Goal: Task Accomplishment & Management: Complete application form

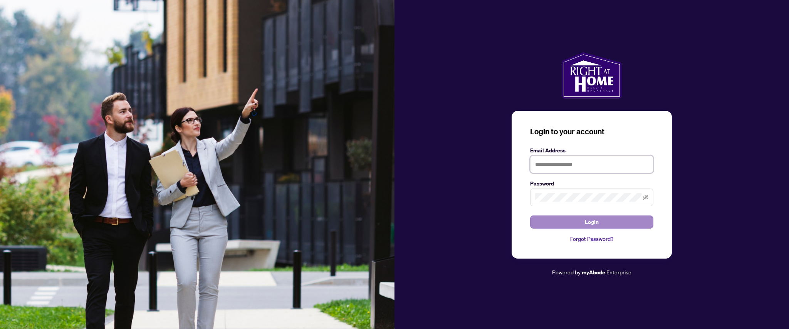
type input "**********"
click at [596, 222] on span "Login" at bounding box center [592, 222] width 14 height 12
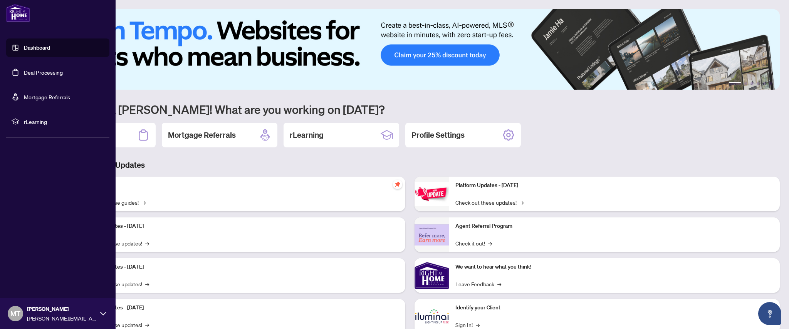
click at [28, 70] on link "Deal Processing" at bounding box center [43, 72] width 39 height 7
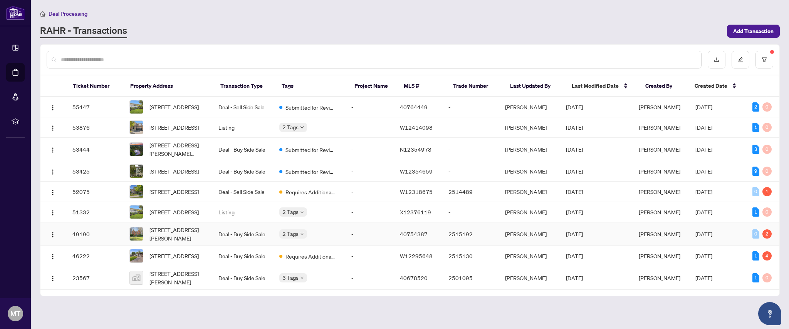
click at [226, 246] on td "Deal - Buy Side Sale" at bounding box center [242, 234] width 61 height 23
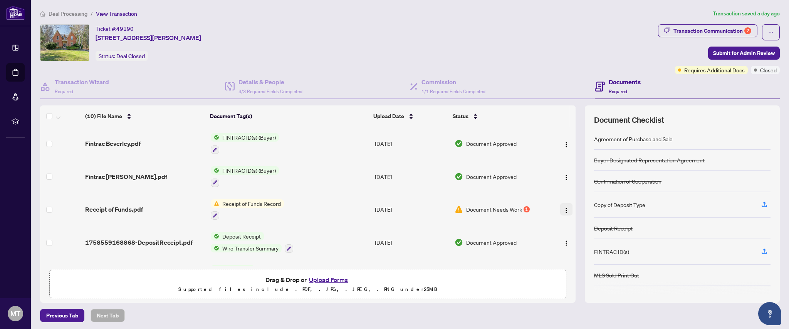
click at [563, 208] on img "button" at bounding box center [566, 211] width 6 height 6
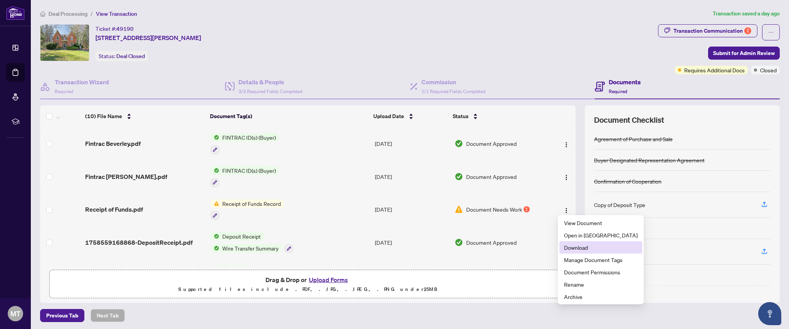
click at [587, 249] on span "Download" at bounding box center [601, 247] width 74 height 8
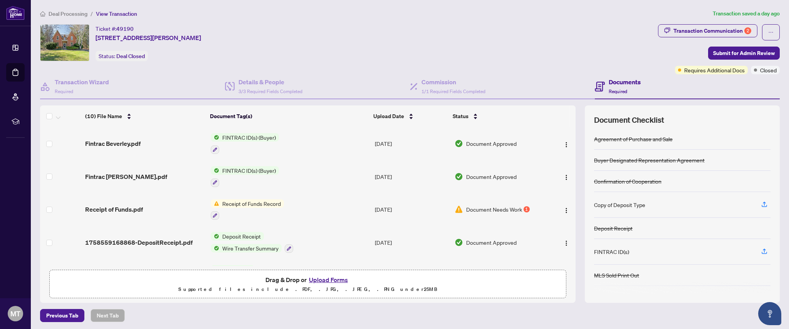
click at [164, 238] on span "1758559168868-DepositReceipt.pdf" at bounding box center [138, 242] width 107 height 9
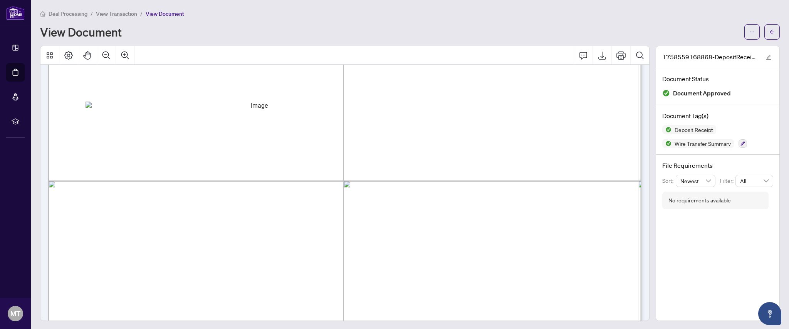
scroll to position [482, 0]
click at [192, 194] on span "Stamp" at bounding box center [255, 217] width 341 height 232
drag, startPoint x: 214, startPoint y: 192, endPoint x: 198, endPoint y: 195, distance: 16.8
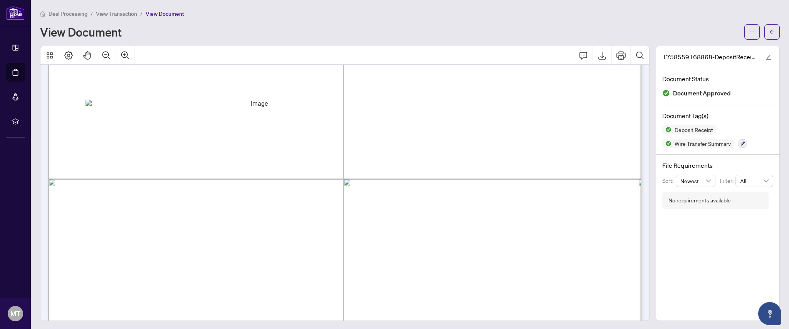
click at [193, 195] on span "Stamp" at bounding box center [255, 216] width 341 height 232
click at [125, 54] on icon "Zoom In" at bounding box center [125, 55] width 9 height 9
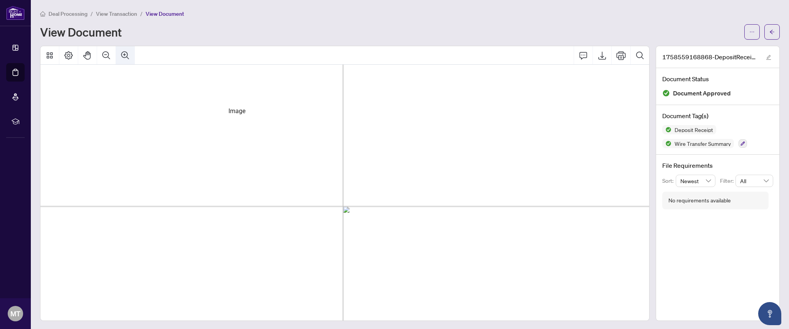
click at [125, 54] on icon "Zoom In" at bounding box center [125, 55] width 9 height 9
click at [476, 221] on span "Stamp" at bounding box center [348, 292] width 533 height 362
click at [336, 256] on span "Stamp" at bounding box center [348, 279] width 533 height 362
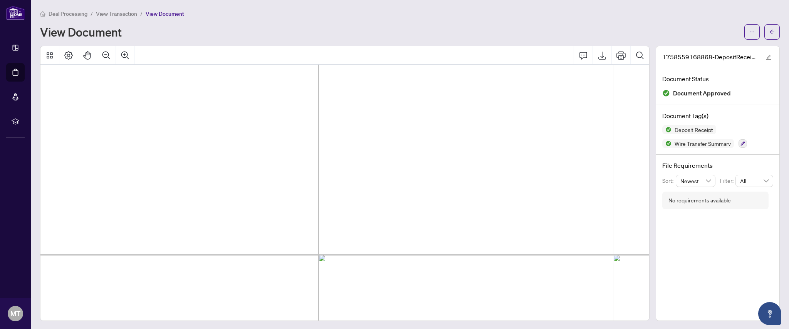
scroll to position [0, 25]
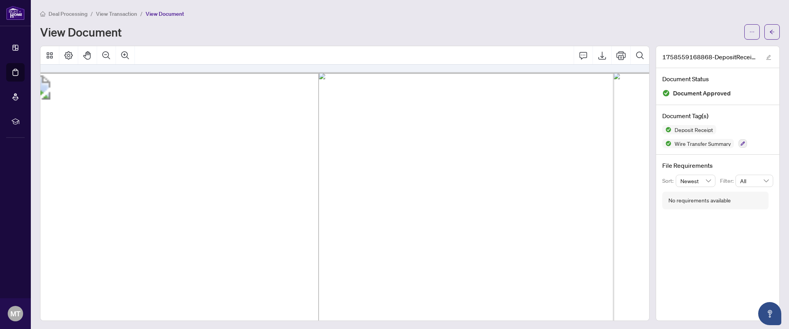
click at [379, 18] on div "Deal Processing / View Transaction / View Document" at bounding box center [409, 13] width 739 height 9
click at [771, 36] on span "button" at bounding box center [771, 32] width 5 height 12
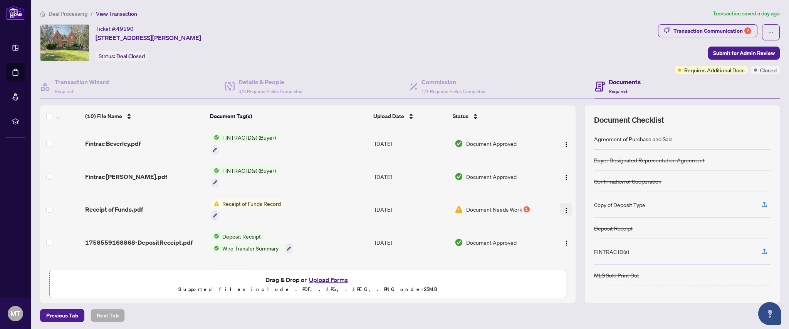
click at [563, 209] on img "button" at bounding box center [566, 211] width 6 height 6
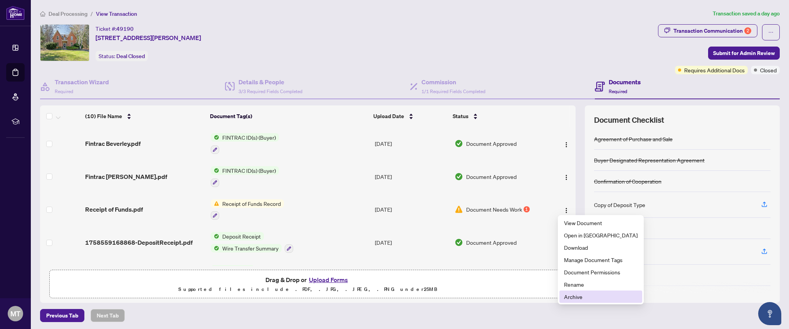
click at [575, 299] on span "Archive" at bounding box center [601, 297] width 74 height 8
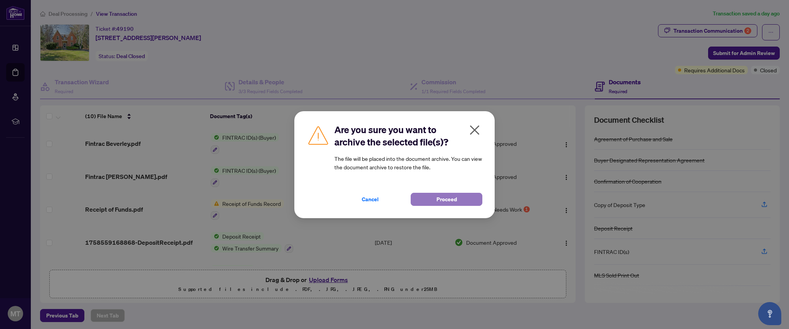
click at [433, 203] on button "Proceed" at bounding box center [446, 199] width 72 height 13
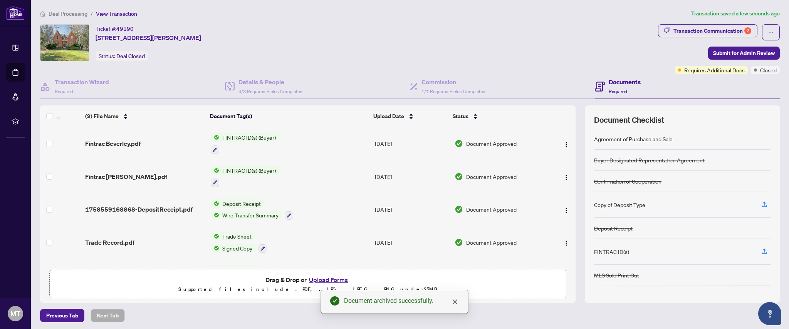
click at [319, 281] on button "Upload Forms" at bounding box center [329, 280] width 44 height 10
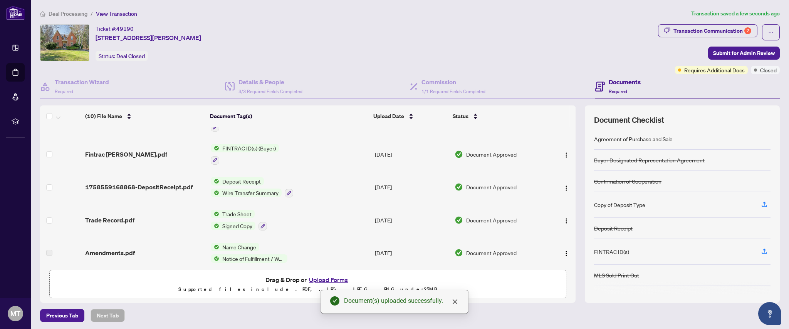
scroll to position [51, 0]
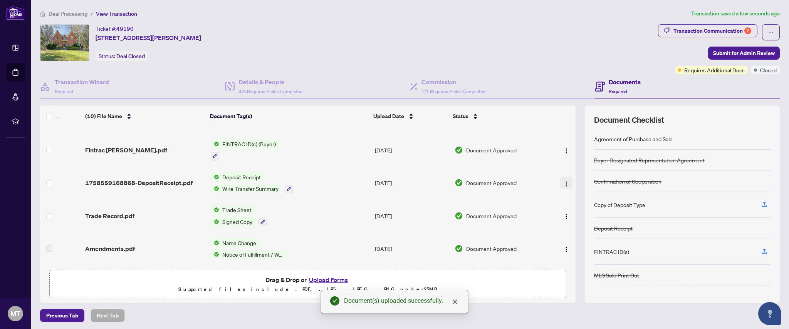
click at [566, 182] on img "button" at bounding box center [566, 184] width 6 height 6
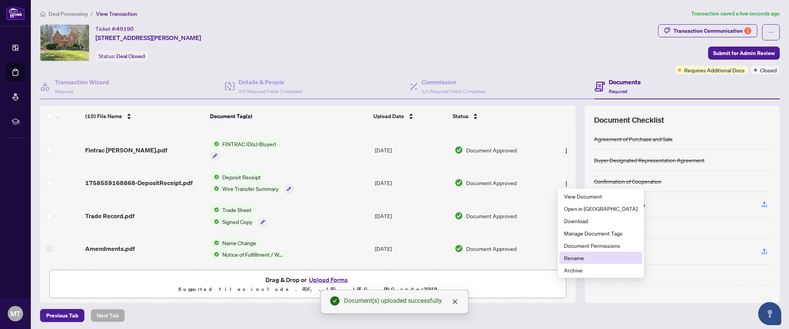
click at [584, 258] on span "Rename" at bounding box center [601, 258] width 74 height 8
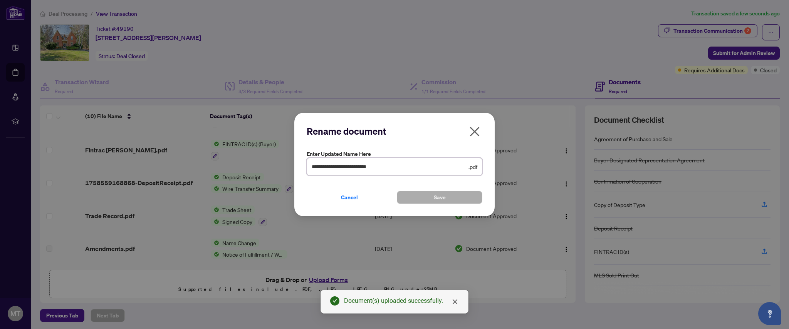
click at [356, 166] on input "**********" at bounding box center [389, 166] width 155 height 8
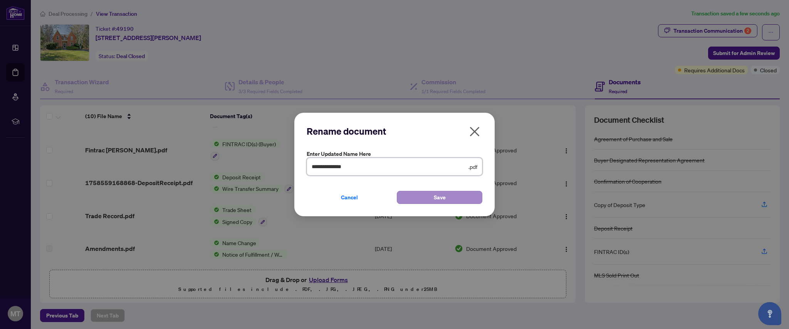
type input "**********"
click at [419, 196] on button "Save" at bounding box center [439, 197] width 85 height 13
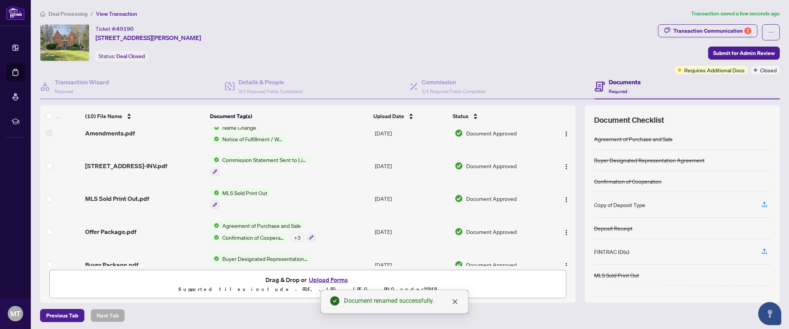
scroll to position [168, 0]
click at [563, 162] on img "button" at bounding box center [566, 165] width 6 height 6
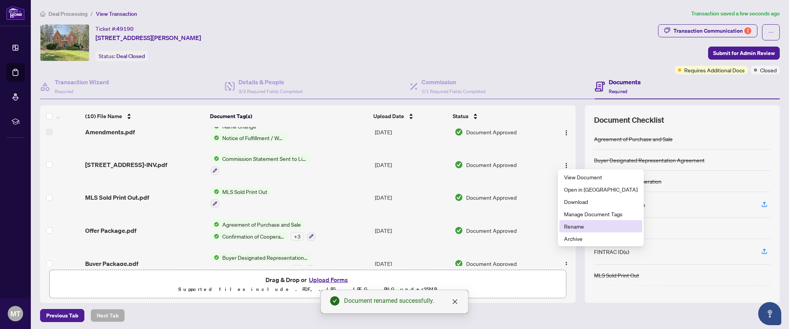
click at [588, 231] on li "Rename" at bounding box center [600, 226] width 83 height 12
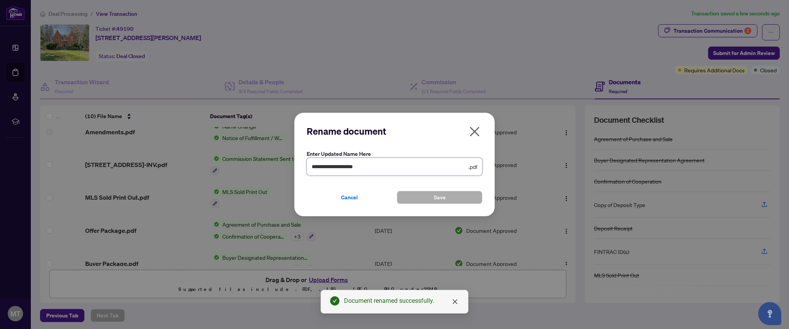
drag, startPoint x: 414, startPoint y: 168, endPoint x: 279, endPoint y: 162, distance: 135.7
click at [279, 162] on div "**********" at bounding box center [394, 164] width 789 height 329
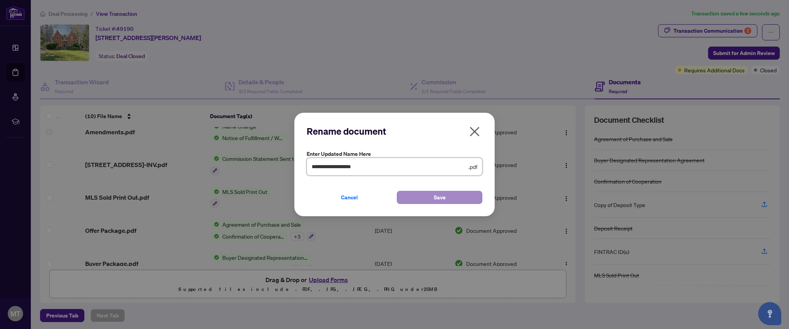
type input "**********"
click at [446, 202] on button "Save" at bounding box center [439, 197] width 85 height 13
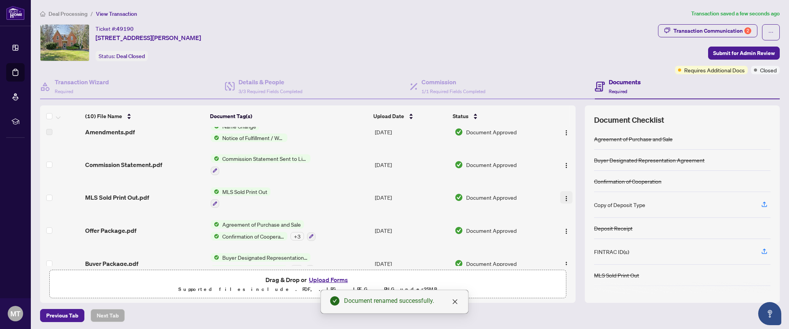
click at [565, 196] on img "button" at bounding box center [566, 199] width 6 height 6
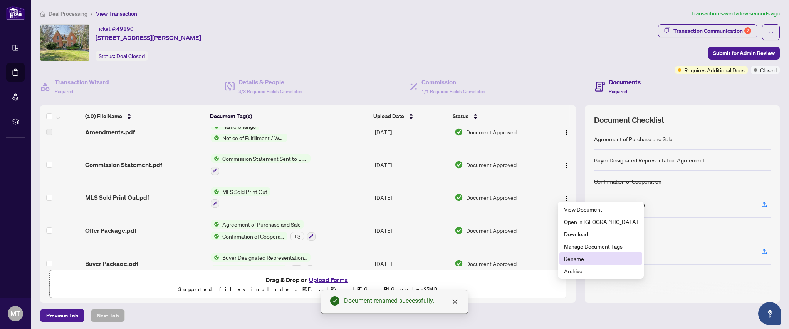
click at [586, 260] on span "Rename" at bounding box center [601, 259] width 74 height 8
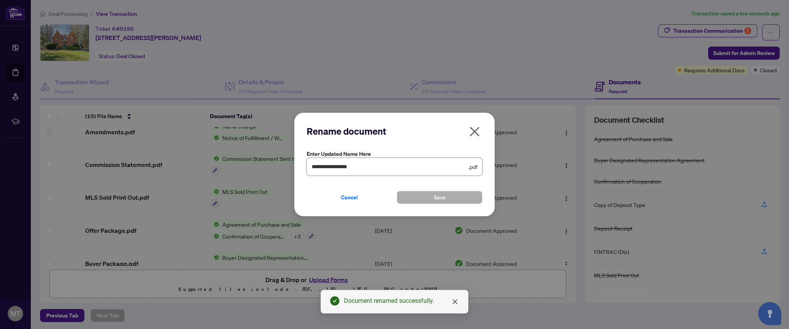
click at [323, 165] on input "**********" at bounding box center [389, 166] width 155 height 8
type input "***"
click at [441, 195] on span "Save" at bounding box center [440, 197] width 12 height 12
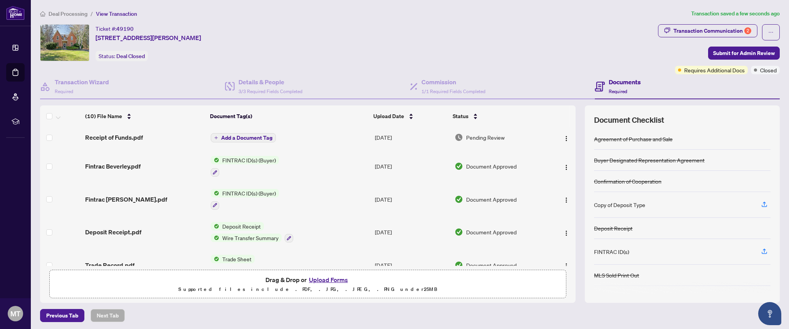
scroll to position [0, 0]
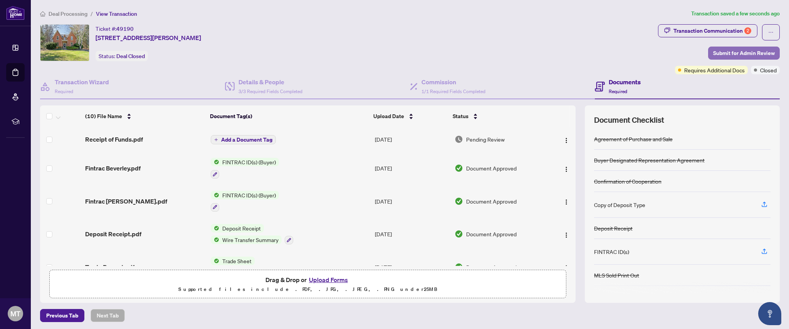
click at [720, 51] on span "Submit for Admin Review" at bounding box center [744, 53] width 62 height 12
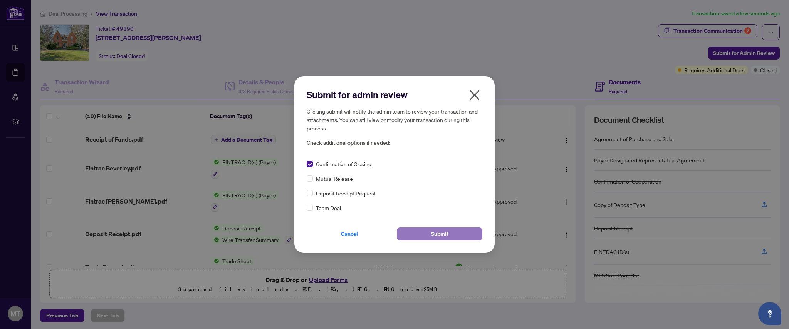
click at [429, 236] on button "Submit" at bounding box center [439, 234] width 85 height 13
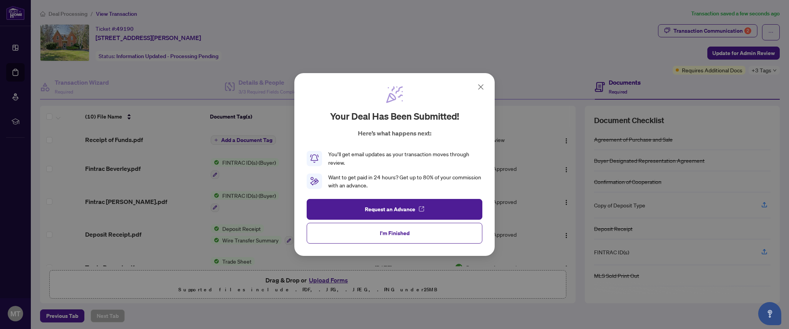
drag, startPoint x: 406, startPoint y: 237, endPoint x: 535, endPoint y: 290, distance: 139.4
click at [407, 237] on span "I'm Finished" at bounding box center [395, 233] width 30 height 12
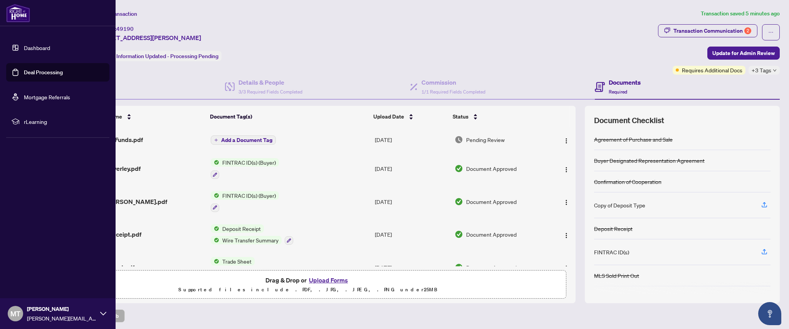
click at [62, 73] on link "Deal Processing" at bounding box center [43, 72] width 39 height 7
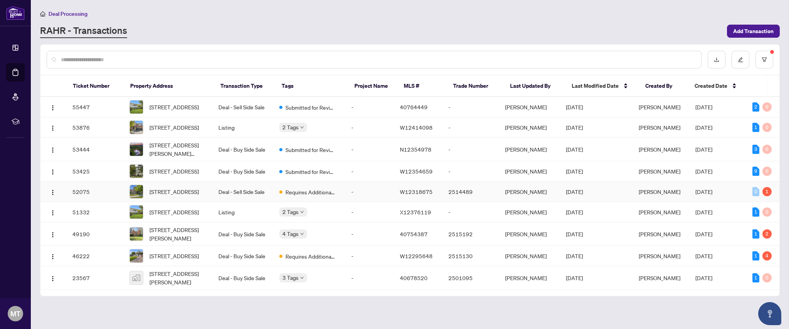
click at [345, 202] on td "Requires Additional Docs" at bounding box center [309, 192] width 72 height 20
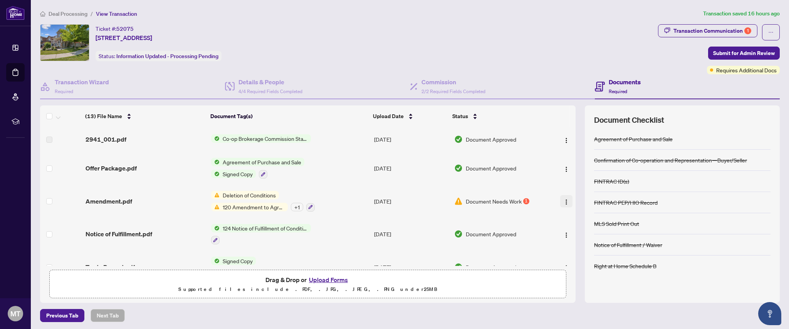
click at [563, 199] on img "button" at bounding box center [566, 202] width 6 height 6
click at [397, 31] on div "Ticket #: 52075 [STREET_ADDRESS] Status: Information Updated - Processing Pendi…" at bounding box center [347, 42] width 615 height 37
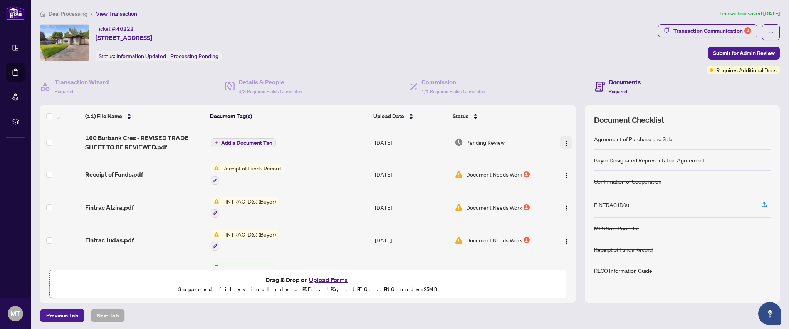
click at [563, 142] on img "button" at bounding box center [566, 144] width 6 height 6
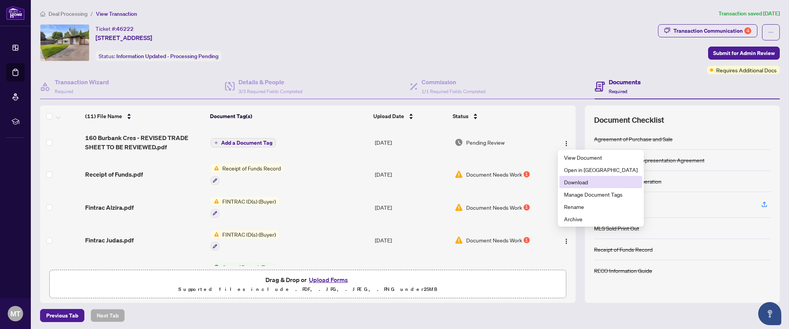
click at [585, 182] on span "Download" at bounding box center [601, 182] width 74 height 8
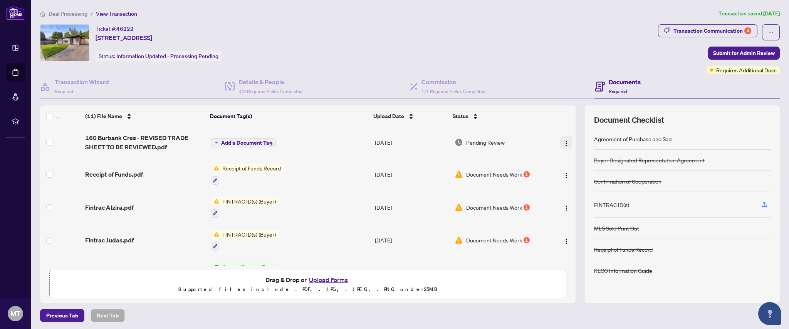
click at [566, 142] on img "button" at bounding box center [566, 144] width 6 height 6
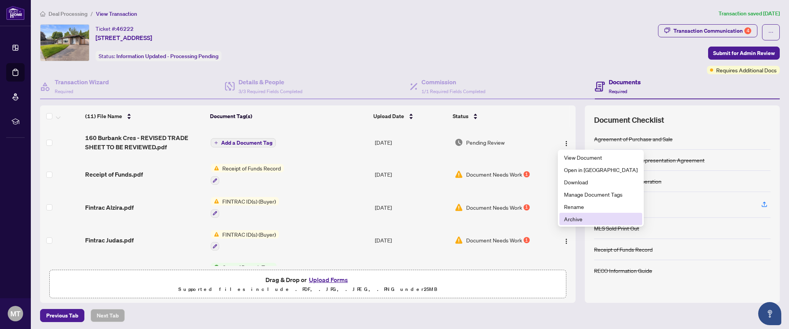
click at [580, 219] on span "Archive" at bounding box center [601, 219] width 74 height 8
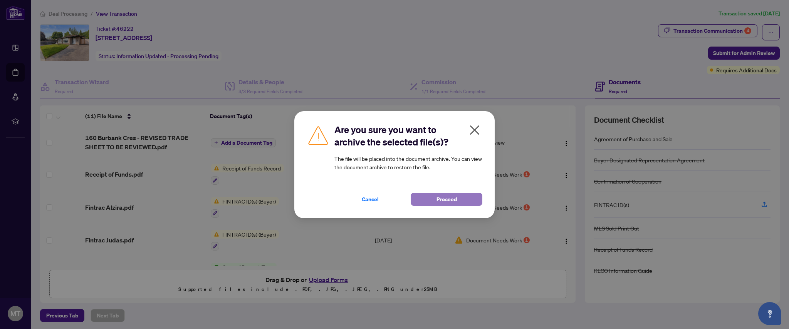
click at [439, 203] on span "Proceed" at bounding box center [446, 199] width 20 height 12
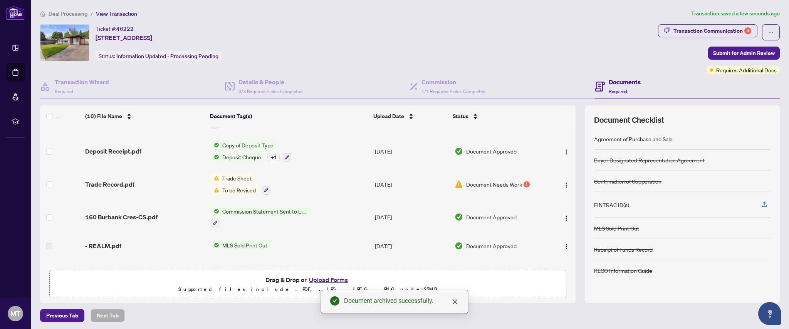
scroll to position [90, 0]
click at [565, 183] on img "button" at bounding box center [566, 186] width 6 height 6
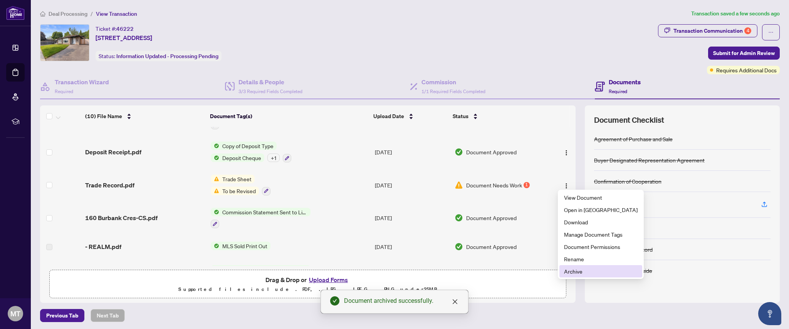
click at [583, 273] on span "Archive" at bounding box center [601, 271] width 74 height 8
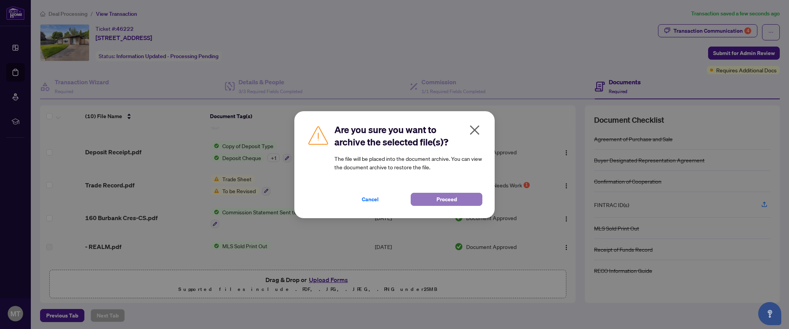
click at [451, 198] on span "Proceed" at bounding box center [446, 199] width 20 height 12
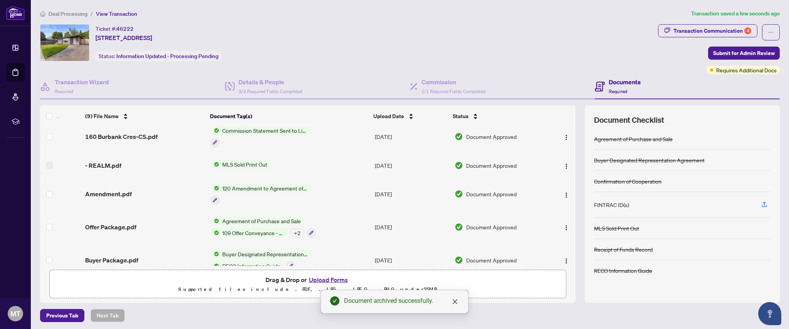
scroll to position [148, 0]
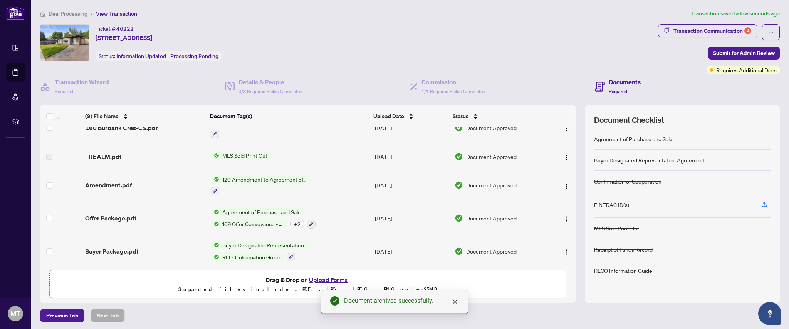
click at [323, 280] on button "Upload Forms" at bounding box center [329, 280] width 44 height 10
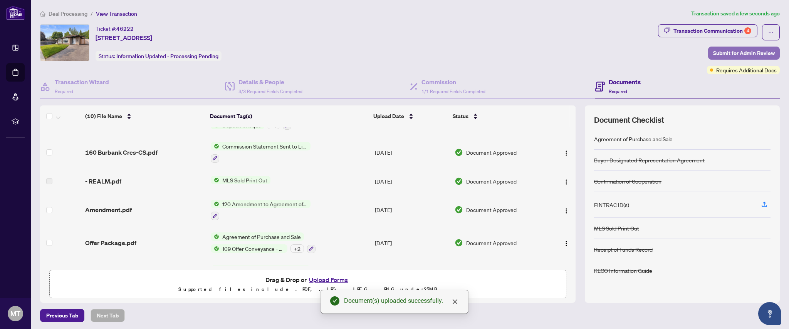
click at [750, 51] on span "Submit for Admin Review" at bounding box center [744, 53] width 62 height 12
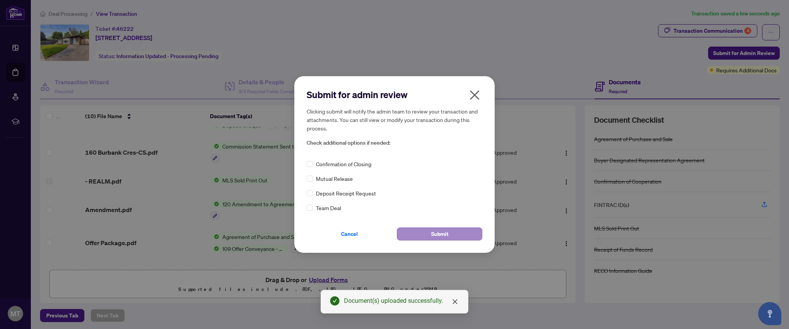
drag, startPoint x: 455, startPoint y: 241, endPoint x: 437, endPoint y: 235, distance: 18.9
click at [455, 241] on div "Submit for admin review Clicking submit will notify the admin team to review yo…" at bounding box center [394, 164] width 200 height 177
click at [429, 234] on button "Submit" at bounding box center [439, 234] width 85 height 13
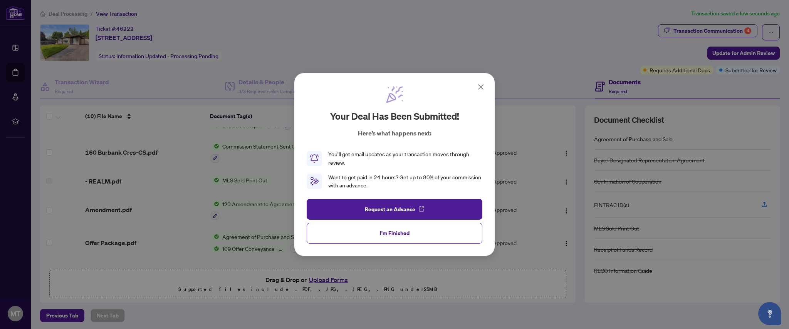
drag, startPoint x: 409, startPoint y: 239, endPoint x: 439, endPoint y: 246, distance: 30.4
click at [409, 239] on button "I'm Finished" at bounding box center [395, 233] width 176 height 21
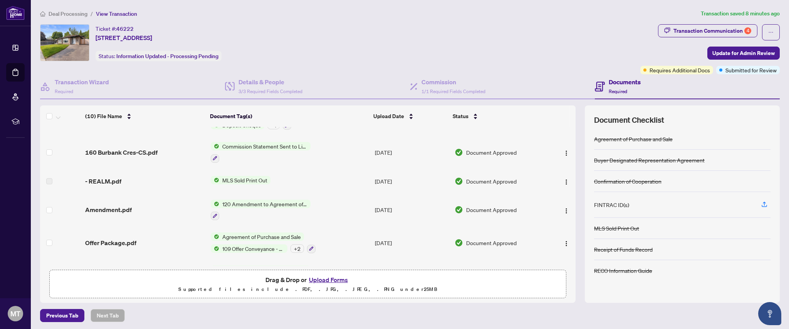
click at [328, 280] on button "Upload Forms" at bounding box center [329, 280] width 44 height 10
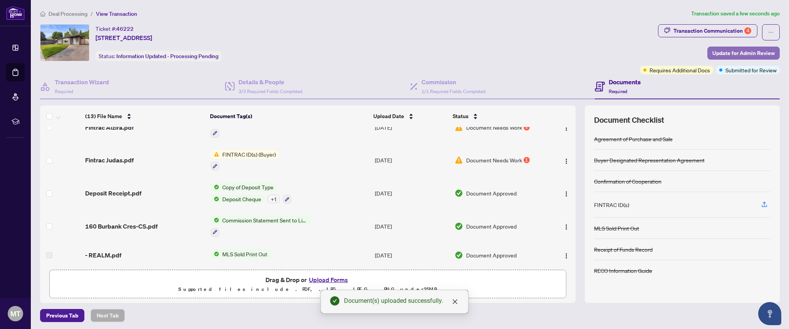
click at [720, 54] on span "Update for Admin Review" at bounding box center [743, 53] width 62 height 12
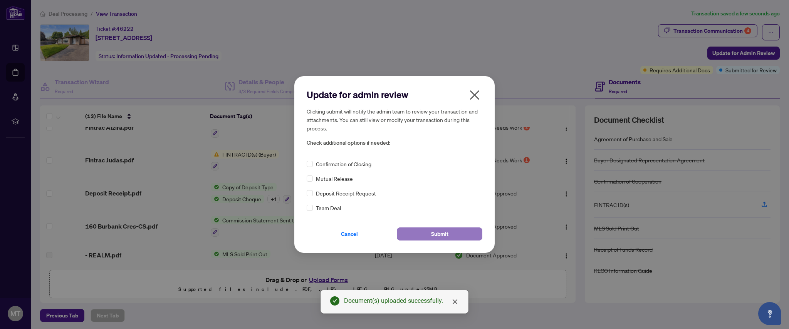
click at [429, 233] on button "Submit" at bounding box center [439, 234] width 85 height 13
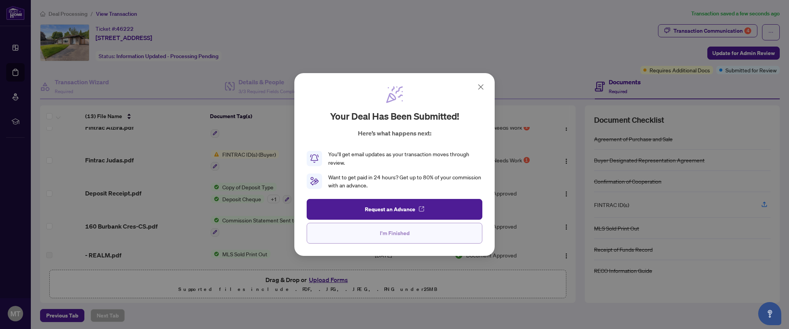
click at [387, 231] on span "I'm Finished" at bounding box center [395, 233] width 30 height 12
